Goal: Task Accomplishment & Management: Use online tool/utility

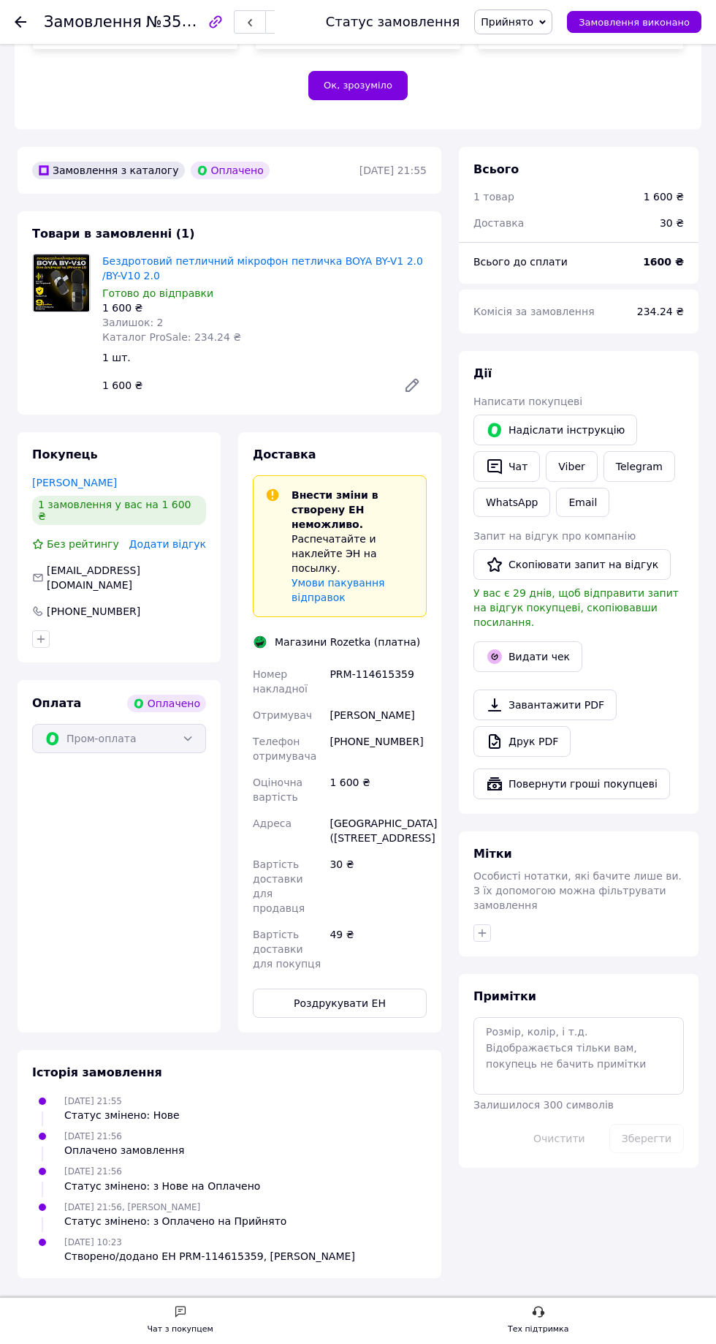
scroll to position [744, 0]
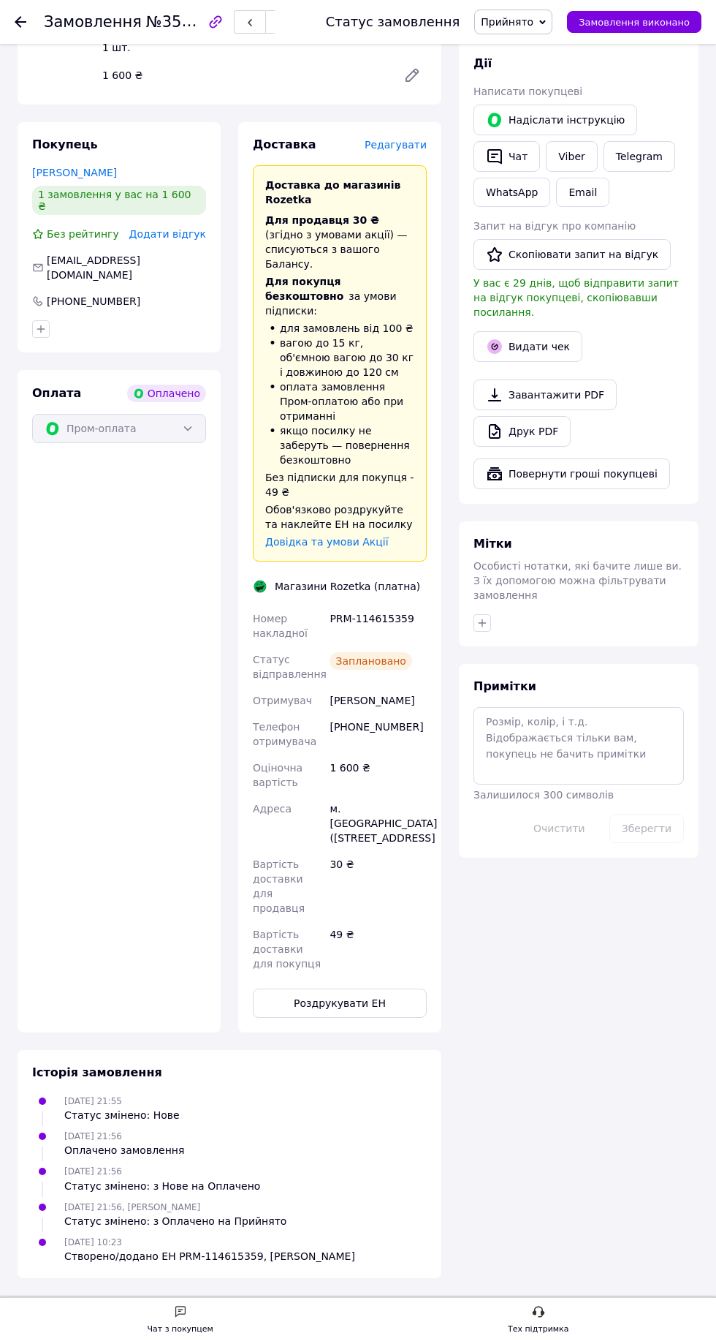
click at [20, 21] on use at bounding box center [21, 22] width 12 height 12
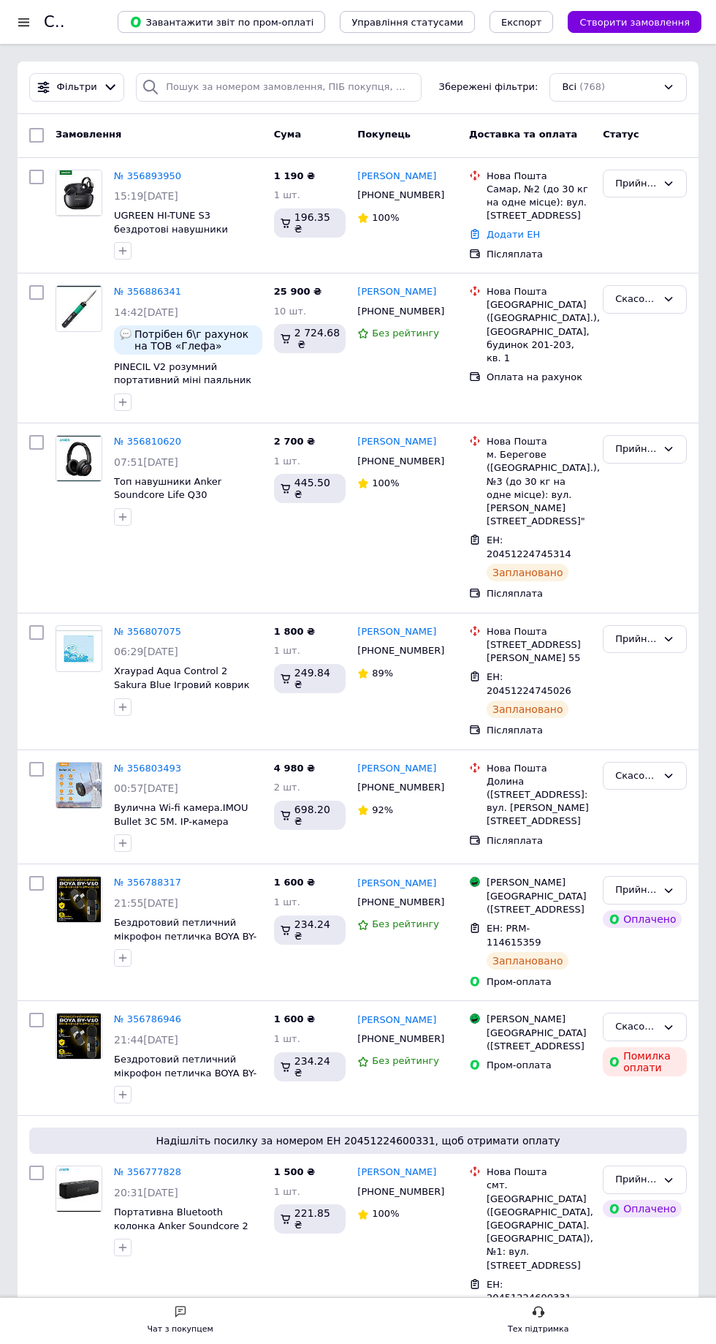
click at [162, 175] on link "№ 356893950" at bounding box center [147, 175] width 67 height 11
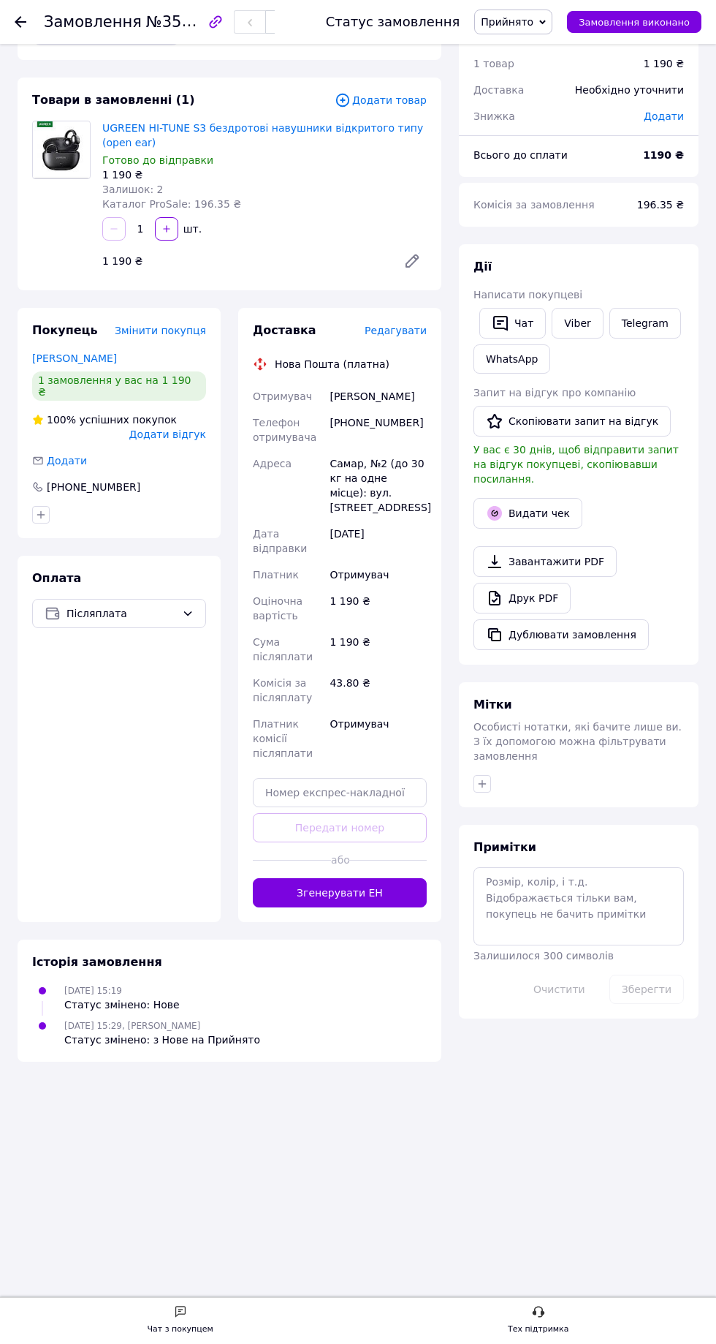
scroll to position [150, 0]
click at [393, 878] on button "Згенерувати ЕН" at bounding box center [340, 892] width 174 height 29
